Goal: Task Accomplishment & Management: Complete application form

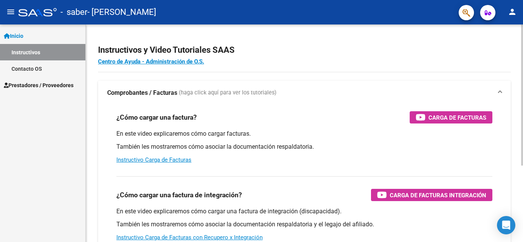
click at [523, 31] on div at bounding box center [522, 95] width 2 height 141
click at [444, 122] on span "Carga de Facturas" at bounding box center [457, 118] width 58 height 10
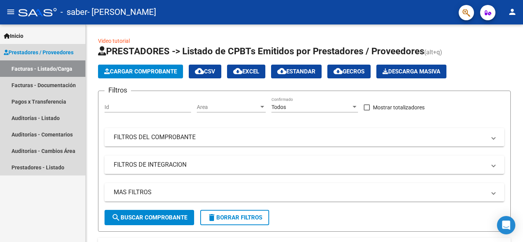
click at [56, 53] on span "Prestadores / Proveedores" at bounding box center [39, 52] width 70 height 8
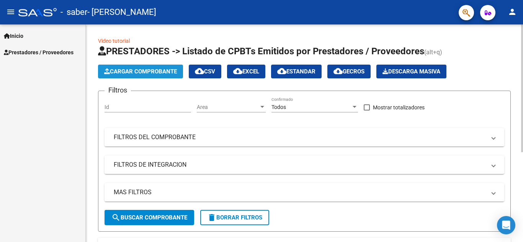
click at [111, 71] on span "Cargar Comprobante" at bounding box center [140, 71] width 73 height 7
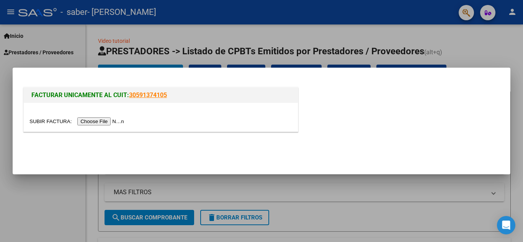
click at [98, 121] on input "file" at bounding box center [77, 122] width 97 height 8
click at [100, 121] on input "file" at bounding box center [77, 122] width 97 height 8
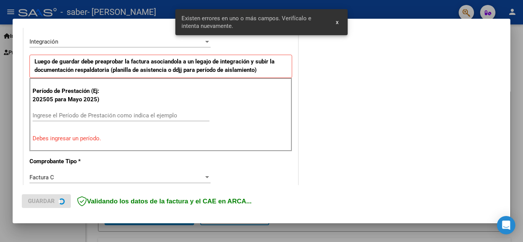
scroll to position [188, 0]
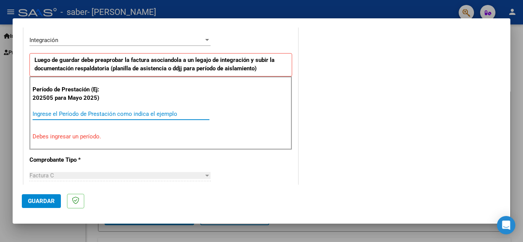
click at [118, 113] on input "Ingrese el Período de Prestación como indica el ejemplo" at bounding box center [121, 114] width 177 height 7
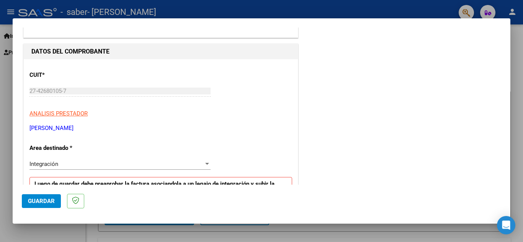
scroll to position [72, 0]
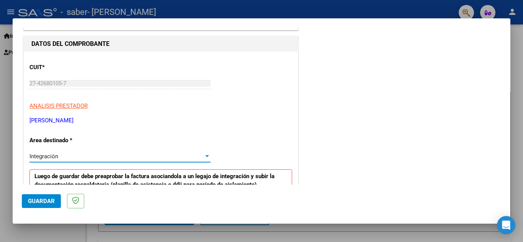
click at [173, 156] on div "Integración" at bounding box center [116, 156] width 174 height 7
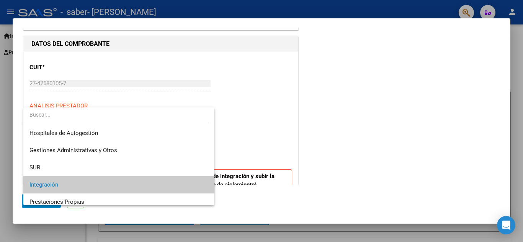
scroll to position [29, 0]
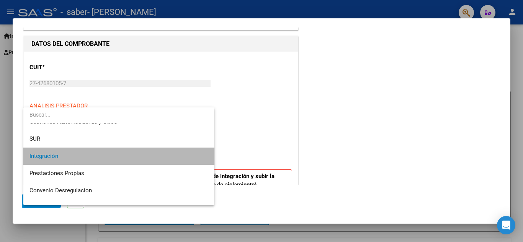
click at [173, 156] on span "Integración" at bounding box center [118, 156] width 179 height 17
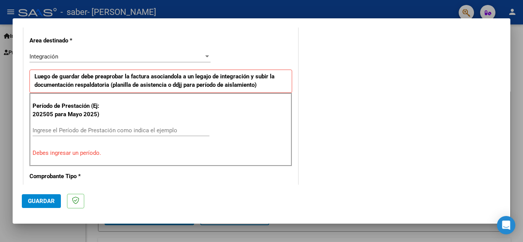
scroll to position [183, 0]
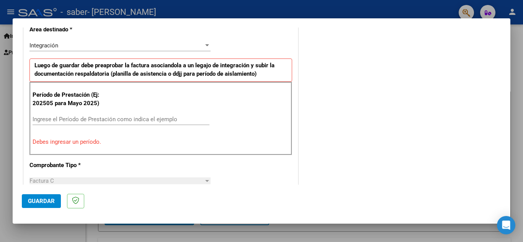
click at [82, 121] on input "Ingrese el Período de Prestación como indica el ejemplo" at bounding box center [121, 119] width 177 height 7
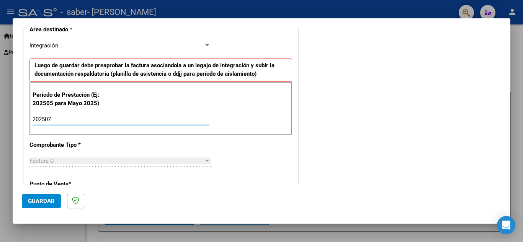
type input "202507"
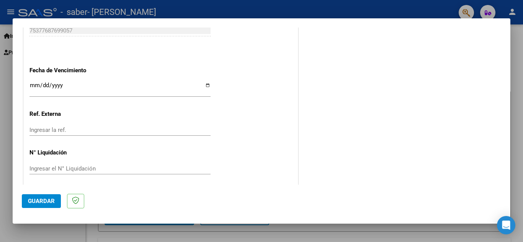
scroll to position [508, 0]
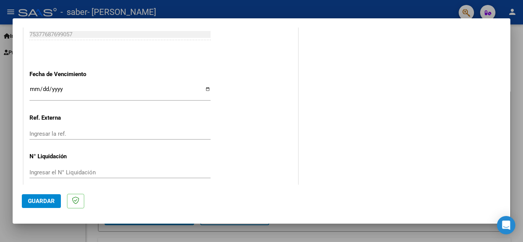
click at [93, 86] on div "Ingresar la fecha" at bounding box center [119, 93] width 181 height 16
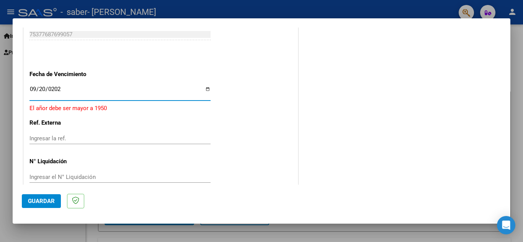
type input "[DATE]"
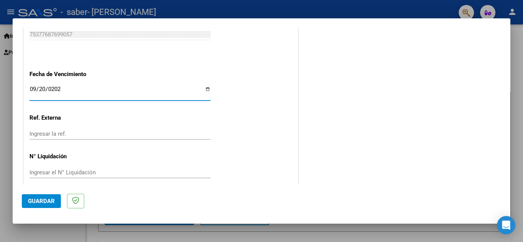
click at [62, 139] on div "Ingresar la ref." at bounding box center [119, 133] width 181 height 11
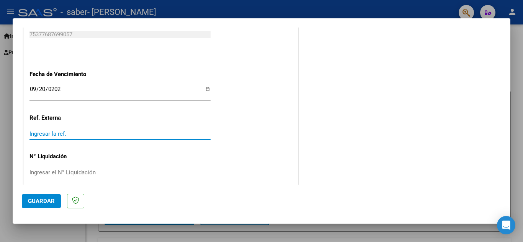
click at [64, 134] on input "Ingresar la ref." at bounding box center [119, 134] width 181 height 7
click at [196, 173] on input "Ingresar el N° Liquidación" at bounding box center [119, 172] width 181 height 7
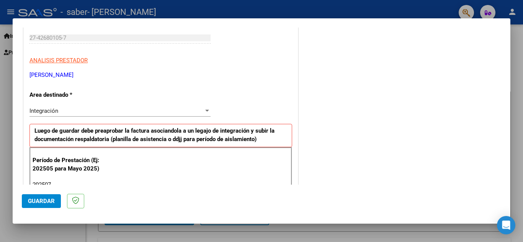
scroll to position [0, 0]
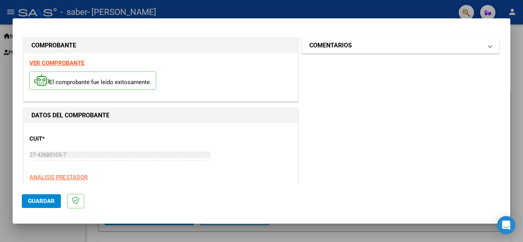
click at [489, 46] on span at bounding box center [490, 45] width 3 height 9
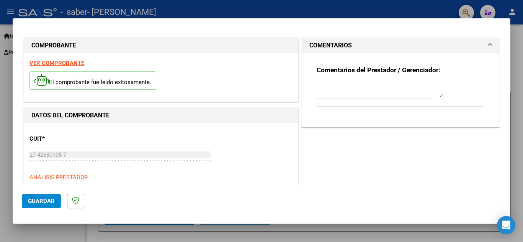
click at [489, 46] on span at bounding box center [490, 45] width 3 height 9
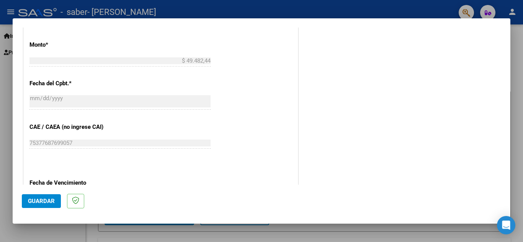
scroll to position [517, 0]
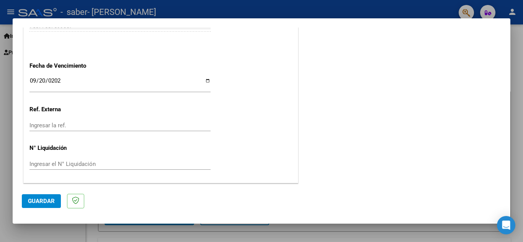
click at [29, 198] on button "Guardar" at bounding box center [41, 202] width 39 height 14
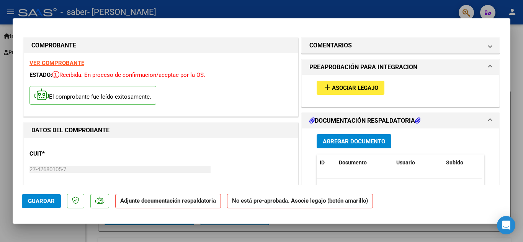
click at [364, 87] on span "Asociar Legajo" at bounding box center [355, 88] width 46 height 7
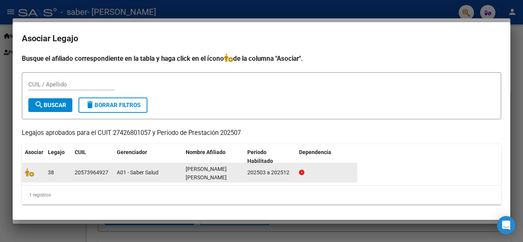
click at [202, 174] on div "[PERSON_NAME] [PERSON_NAME]" at bounding box center [214, 173] width 56 height 16
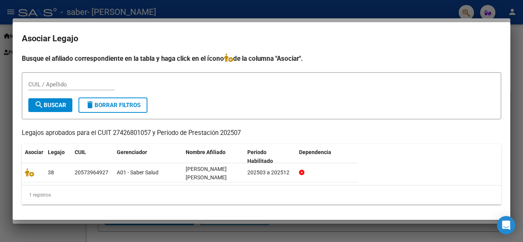
click at [88, 85] on input "CUIL / Apellido" at bounding box center [71, 84] width 87 height 7
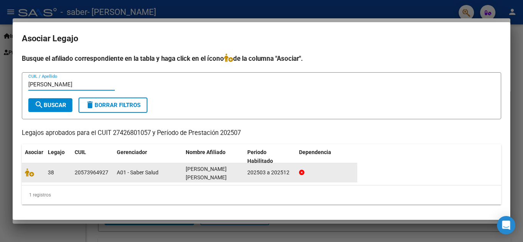
type input "[PERSON_NAME]"
click at [46, 104] on span "search Buscar" at bounding box center [50, 105] width 32 height 7
click at [99, 168] on datatable-body-cell "20573964927" at bounding box center [93, 173] width 42 height 19
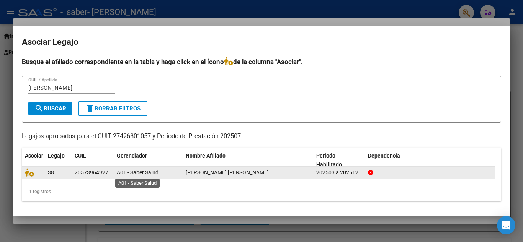
click at [120, 172] on span "A01 - Saber Salud" at bounding box center [138, 173] width 42 height 6
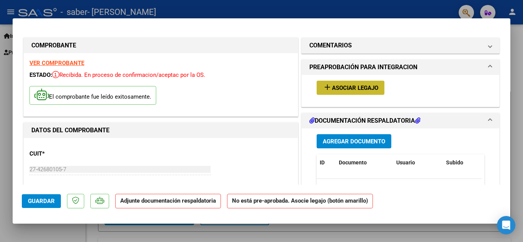
click at [357, 90] on span "Asociar Legajo" at bounding box center [355, 88] width 46 height 7
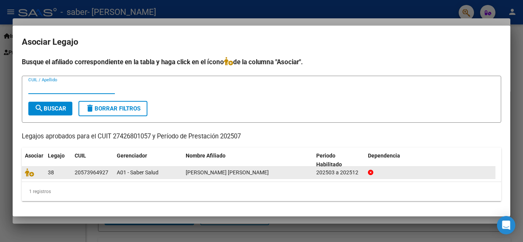
click at [191, 175] on span "[PERSON_NAME] [PERSON_NAME]" at bounding box center [227, 173] width 83 height 6
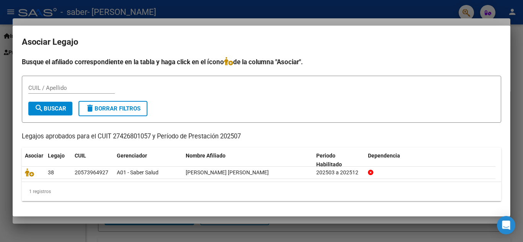
click at [81, 85] on input "CUIL / Apellido" at bounding box center [71, 88] width 87 height 7
type input "S"
click at [72, 91] on input "S" at bounding box center [71, 88] width 87 height 7
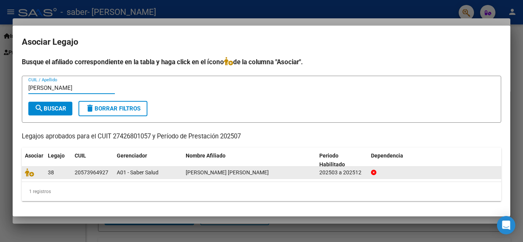
type input "[PERSON_NAME]"
click at [60, 174] on div "38" at bounding box center [58, 172] width 21 height 9
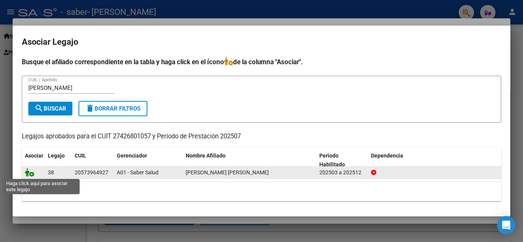
click at [29, 175] on icon at bounding box center [29, 172] width 9 height 8
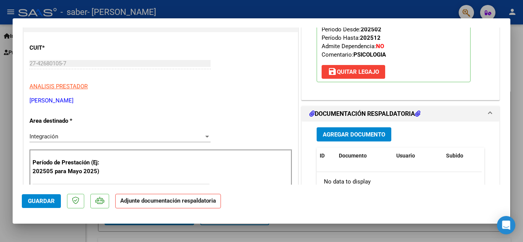
scroll to position [117, 0]
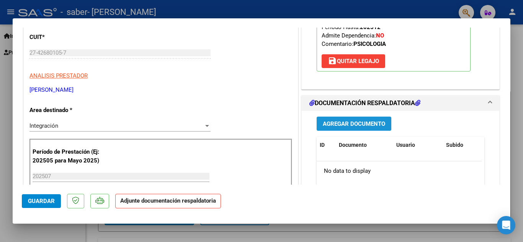
click at [371, 128] on span "Agregar Documento" at bounding box center [354, 124] width 62 height 7
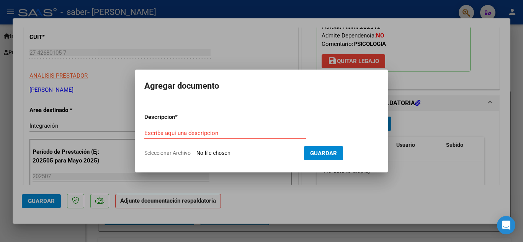
click at [211, 153] on input "Seleccionar Archivo" at bounding box center [246, 153] width 101 height 7
type input "C:\fakepath\PLANILLA DE ASISTENCIA.pdf"
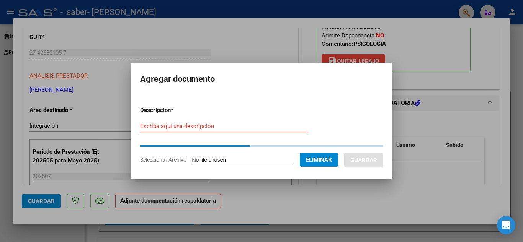
click at [216, 125] on input "Escriba aquí una descripcion" at bounding box center [224, 126] width 168 height 7
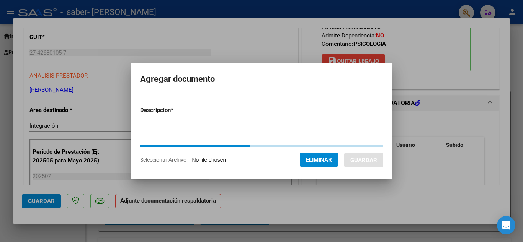
type input "O"
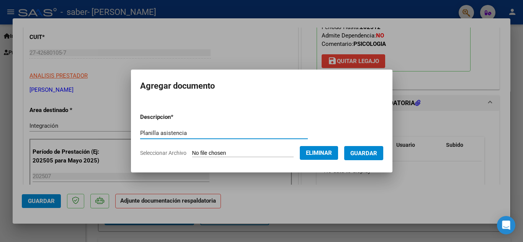
type input "Planilla asistencia"
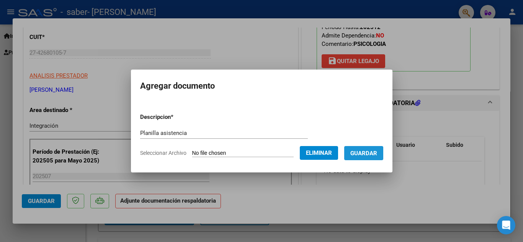
click at [368, 154] on span "Guardar" at bounding box center [363, 153] width 27 height 7
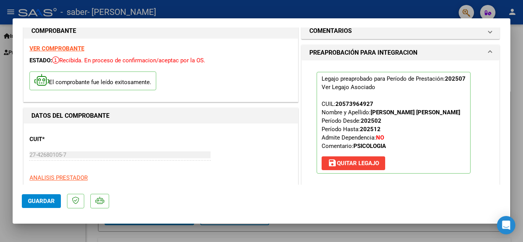
scroll to position [6, 0]
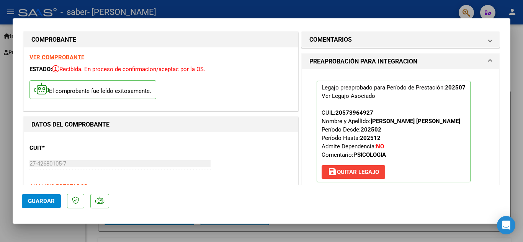
click at [47, 200] on span "Guardar" at bounding box center [41, 201] width 27 height 7
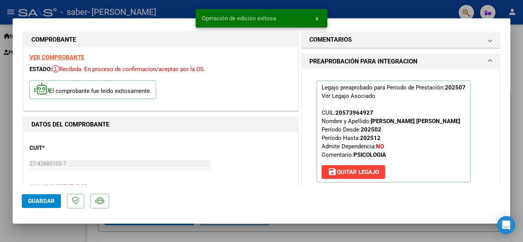
click at [41, 198] on span "Guardar" at bounding box center [41, 201] width 27 height 7
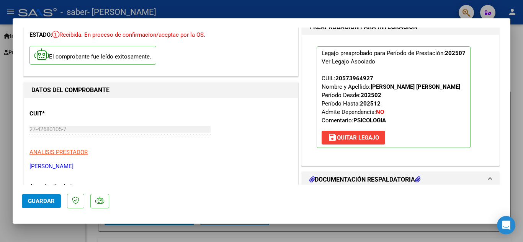
scroll to position [0, 0]
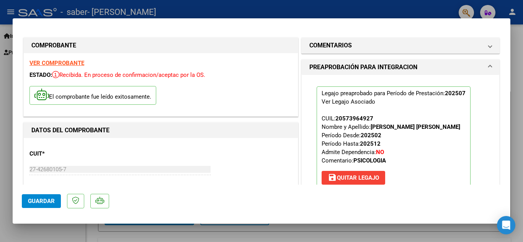
click at [522, 33] on div at bounding box center [261, 121] width 523 height 242
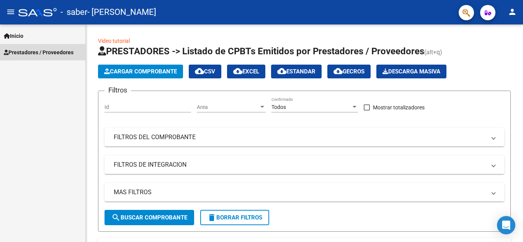
click at [71, 47] on link "Prestadores / Proveedores" at bounding box center [42, 52] width 85 height 16
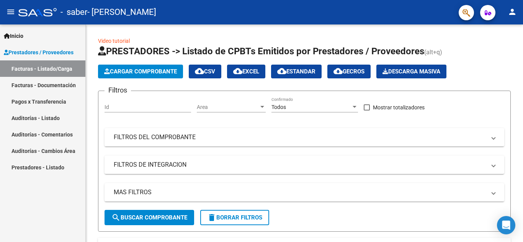
click at [62, 71] on link "Facturas - Listado/Carga" at bounding box center [42, 69] width 85 height 16
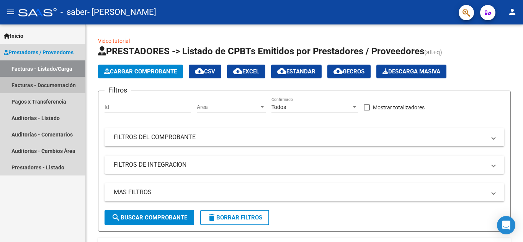
click at [65, 87] on link "Facturas - Documentación" at bounding box center [42, 85] width 85 height 16
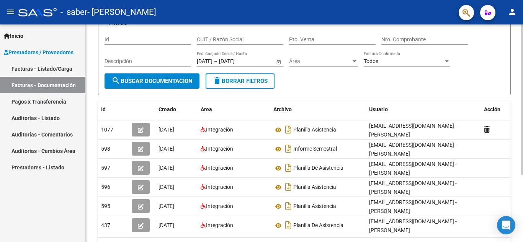
scroll to position [62, 0]
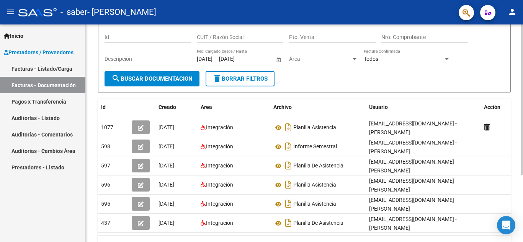
click at [523, 124] on div at bounding box center [522, 142] width 2 height 150
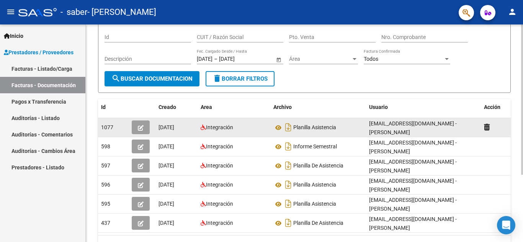
click at [257, 132] on datatable-body-cell "Integración" at bounding box center [234, 127] width 73 height 19
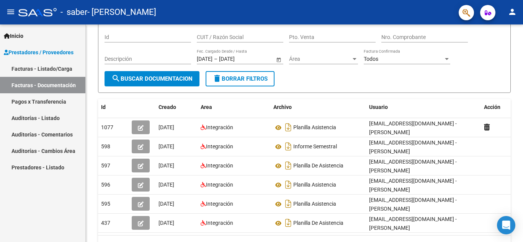
click at [56, 65] on link "Facturas - Listado/Carga" at bounding box center [42, 69] width 85 height 16
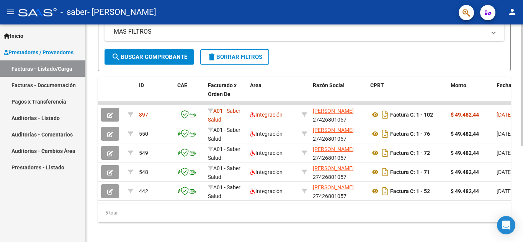
scroll to position [164, 0]
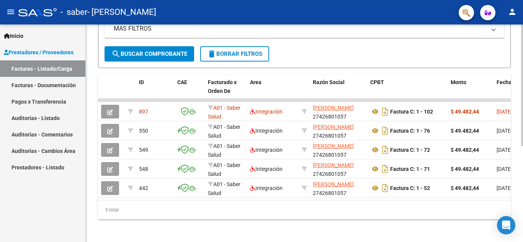
click at [511, 170] on div "Video tutorial PRESTADORES -> Listado de CPBTs Emitidos por Prestadores / Prove…" at bounding box center [305, 53] width 439 height 384
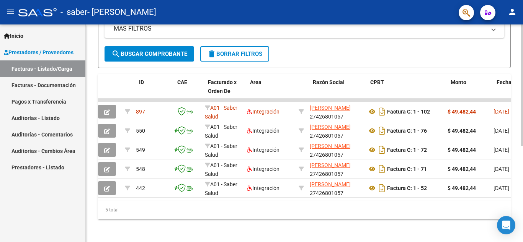
scroll to position [0, 0]
